Goal: Task Accomplishment & Management: Complete application form

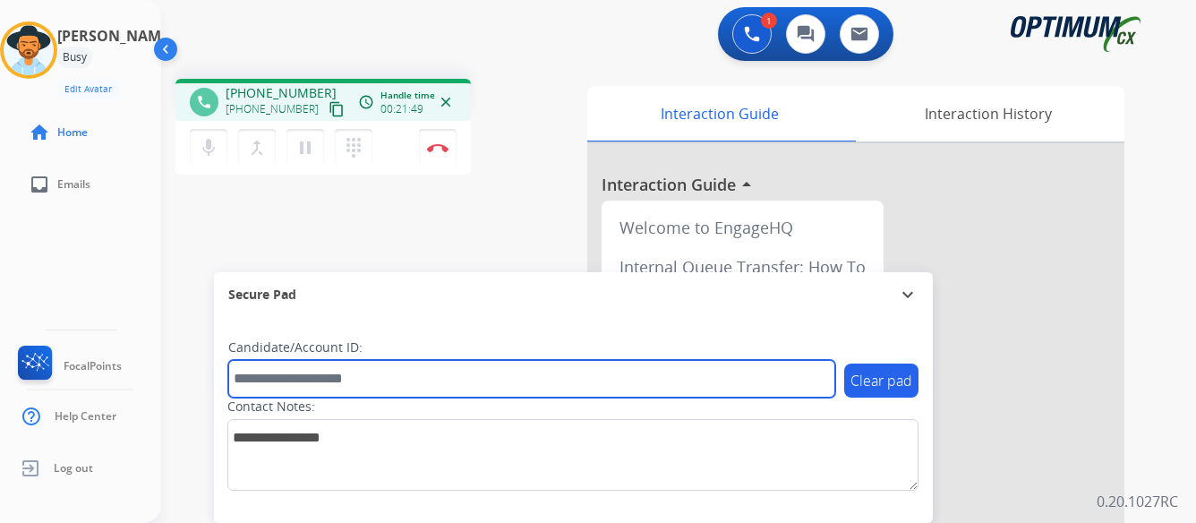
paste input "*******"
type input "*******"
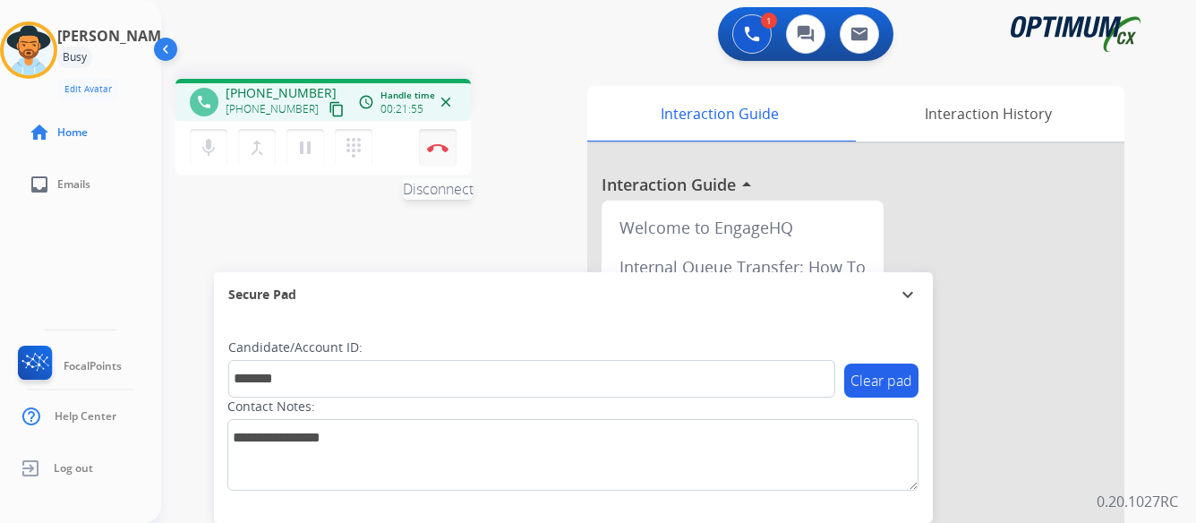
click at [439, 142] on button "Disconnect" at bounding box center [438, 148] width 38 height 38
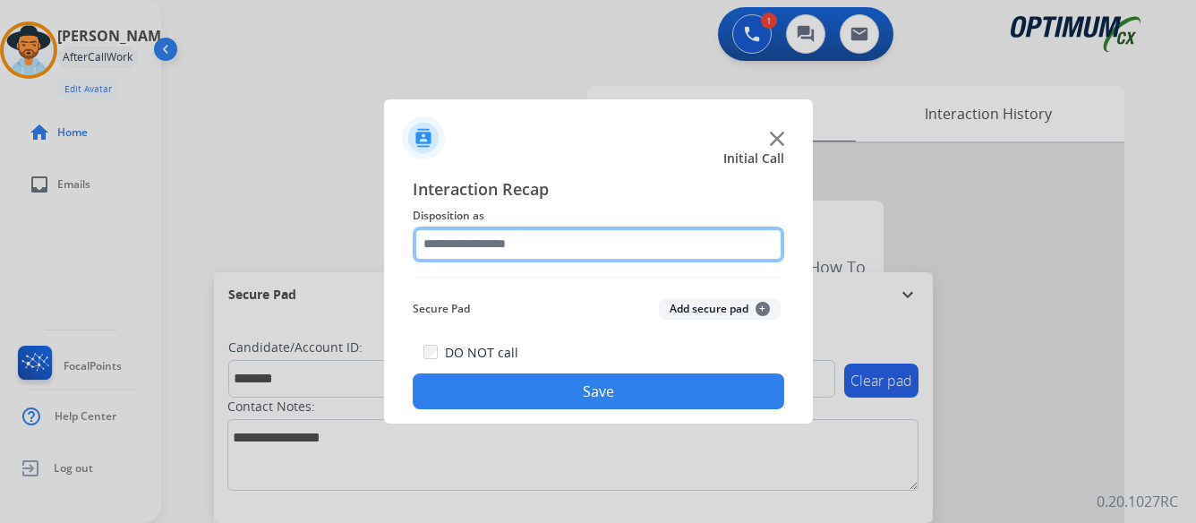
click at [561, 236] on input "text" at bounding box center [598, 244] width 371 height 36
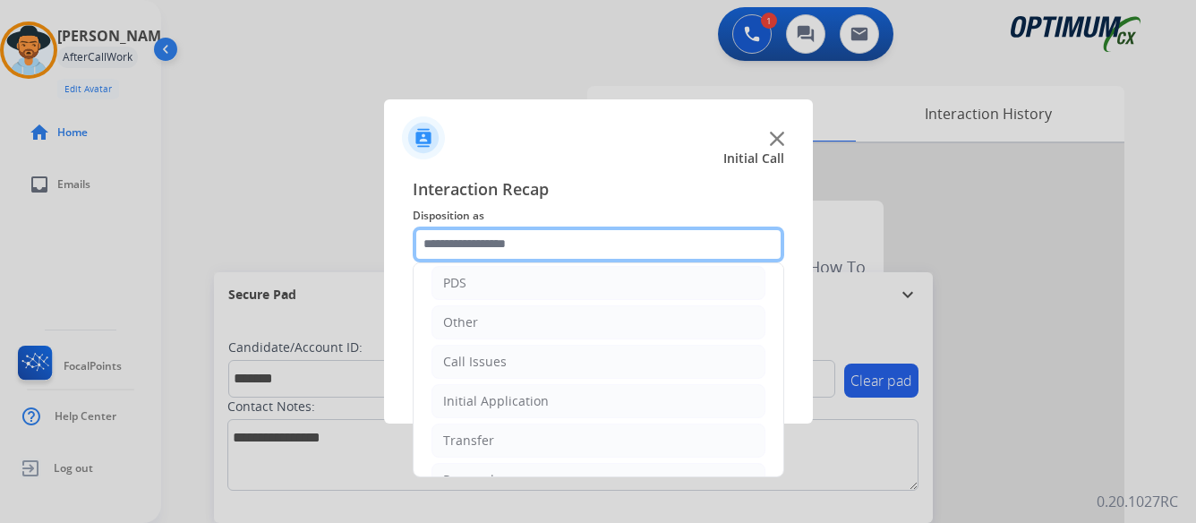
scroll to position [122, 0]
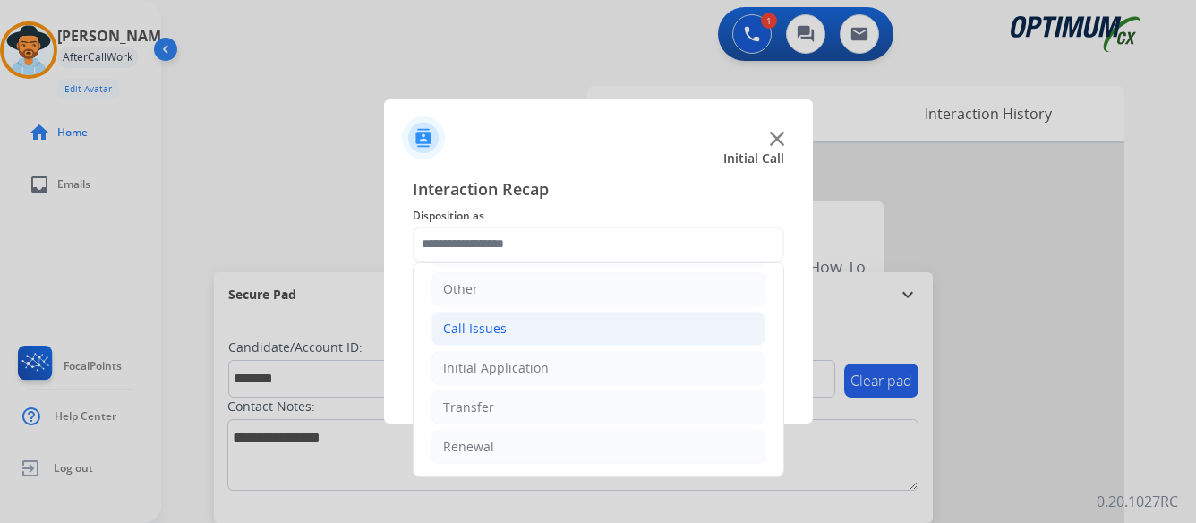
click at [530, 331] on li "Call Issues" at bounding box center [598, 328] width 334 height 34
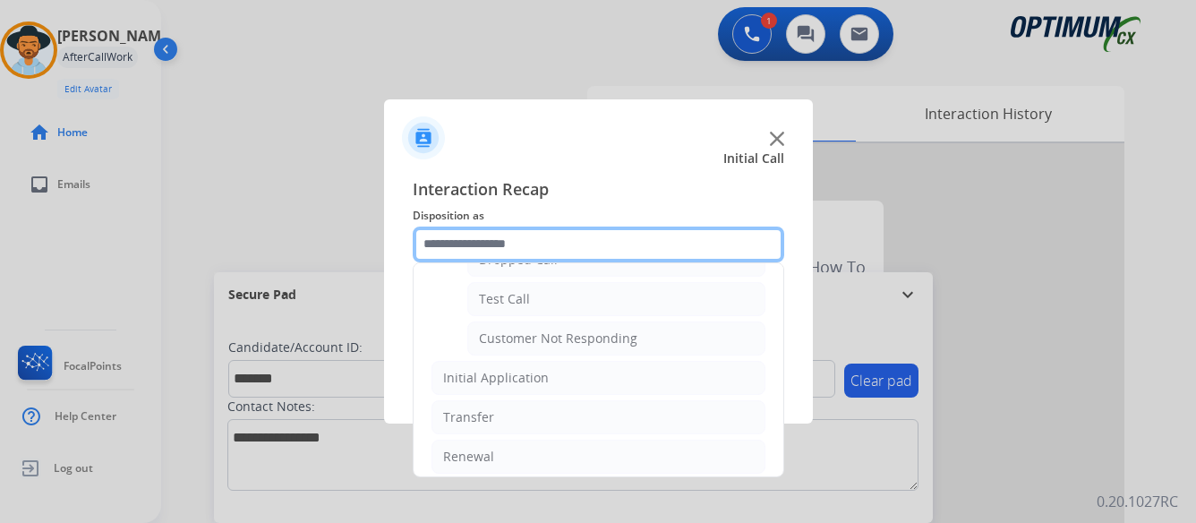
scroll to position [319, 0]
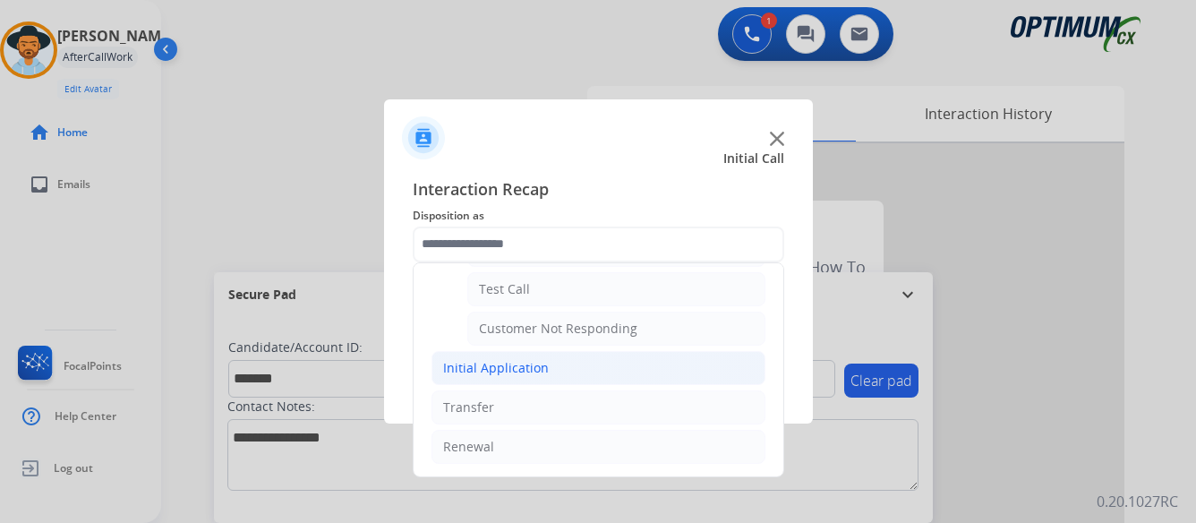
click at [485, 367] on div "Initial Application" at bounding box center [496, 368] width 106 height 18
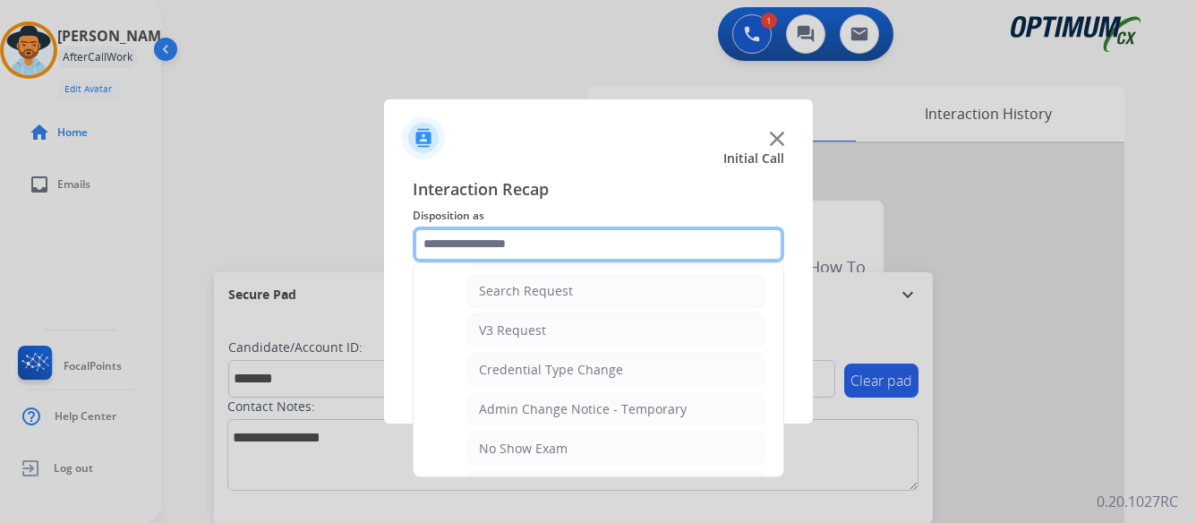
scroll to position [677, 0]
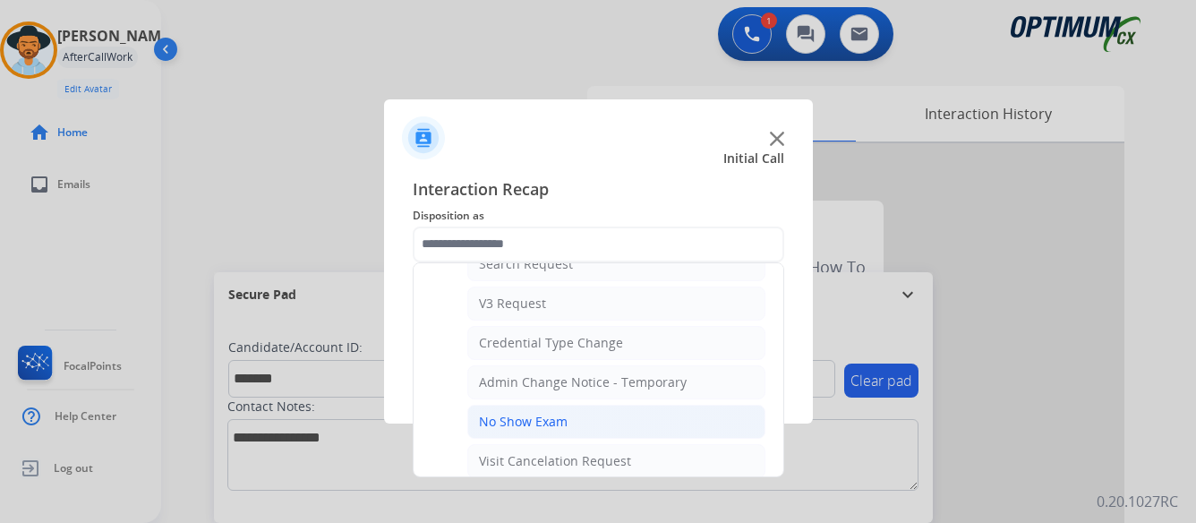
click at [541, 416] on div "No Show Exam" at bounding box center [523, 422] width 89 height 18
type input "**********"
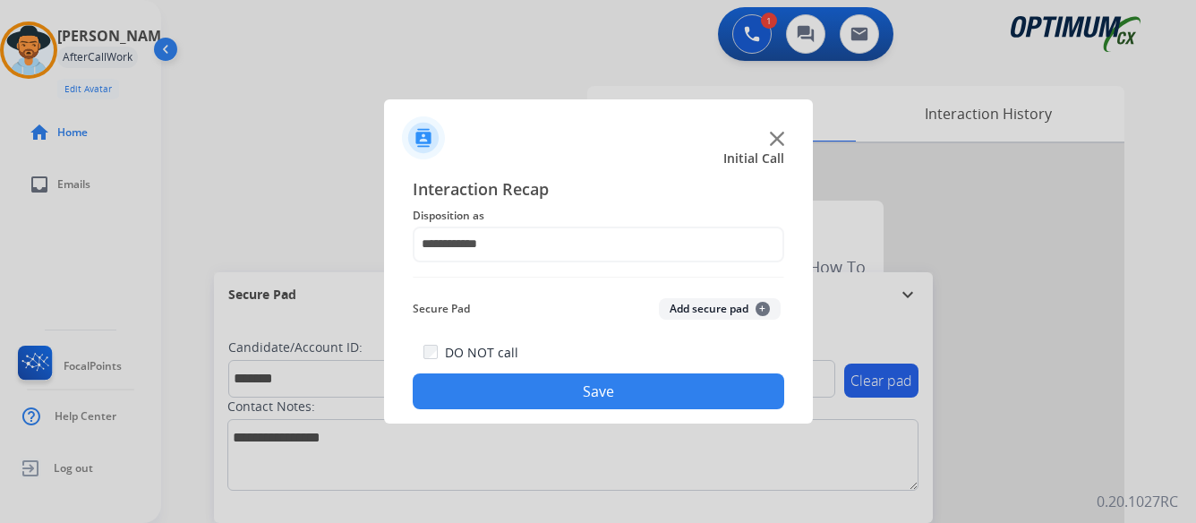
click at [600, 390] on button "Save" at bounding box center [598, 391] width 371 height 36
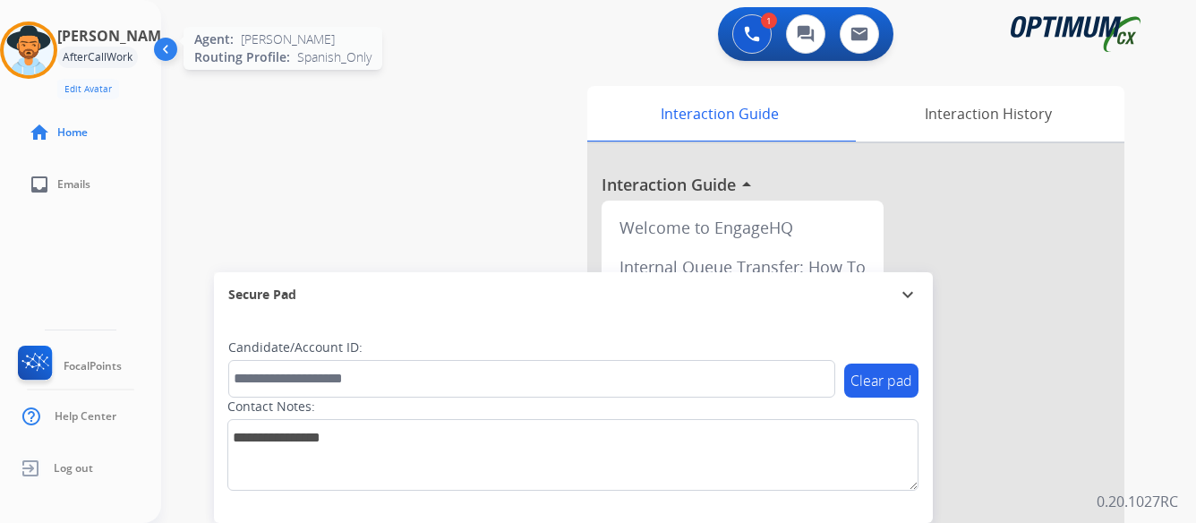
click at [41, 55] on img at bounding box center [29, 50] width 50 height 50
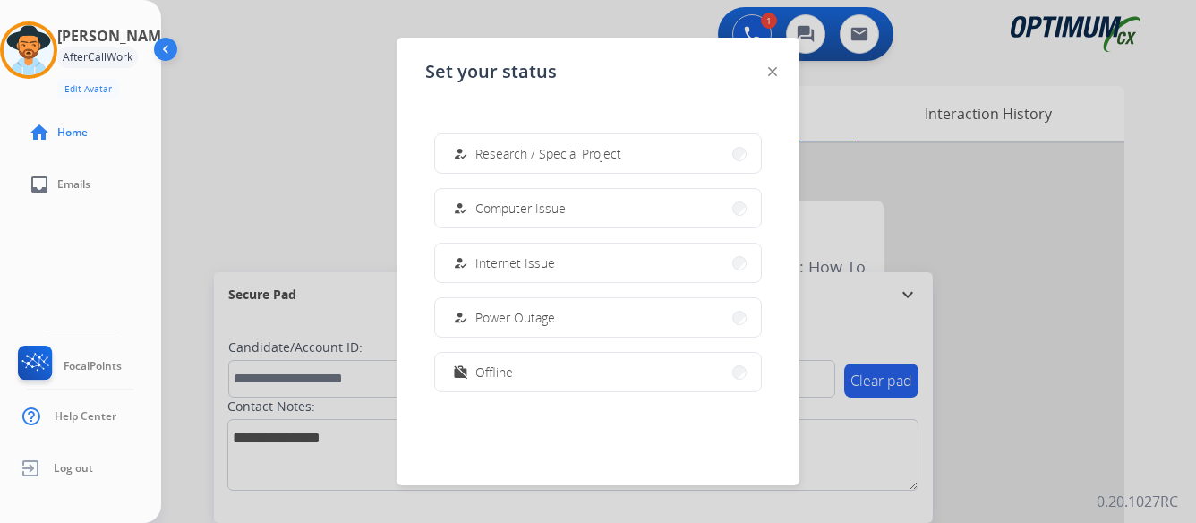
scroll to position [447, 0]
click at [536, 369] on button "work_off Offline" at bounding box center [598, 370] width 326 height 38
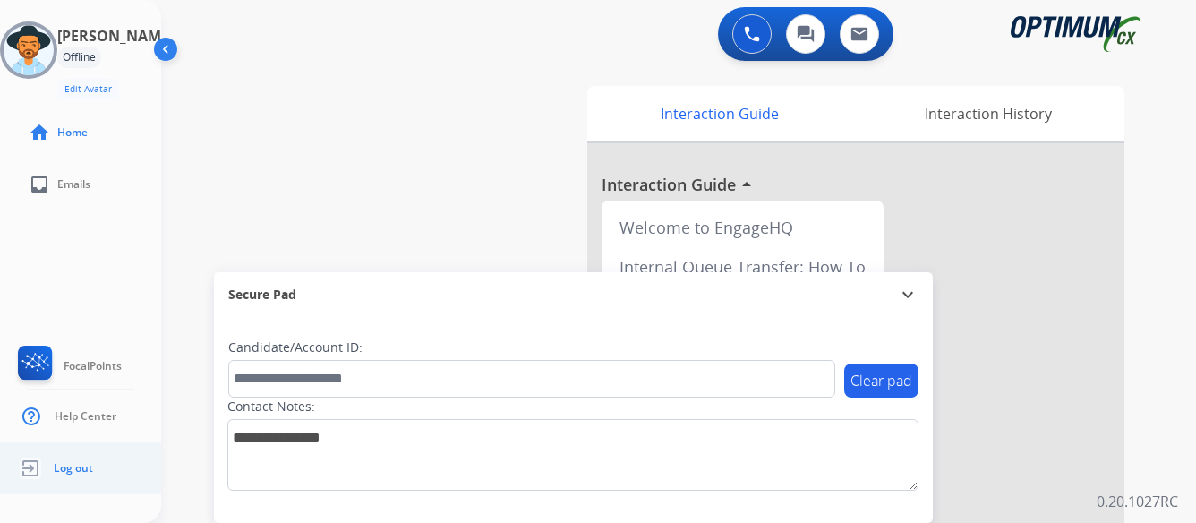
click at [60, 464] on span "Log out" at bounding box center [73, 468] width 39 height 14
